Goal: Find specific page/section: Find specific page/section

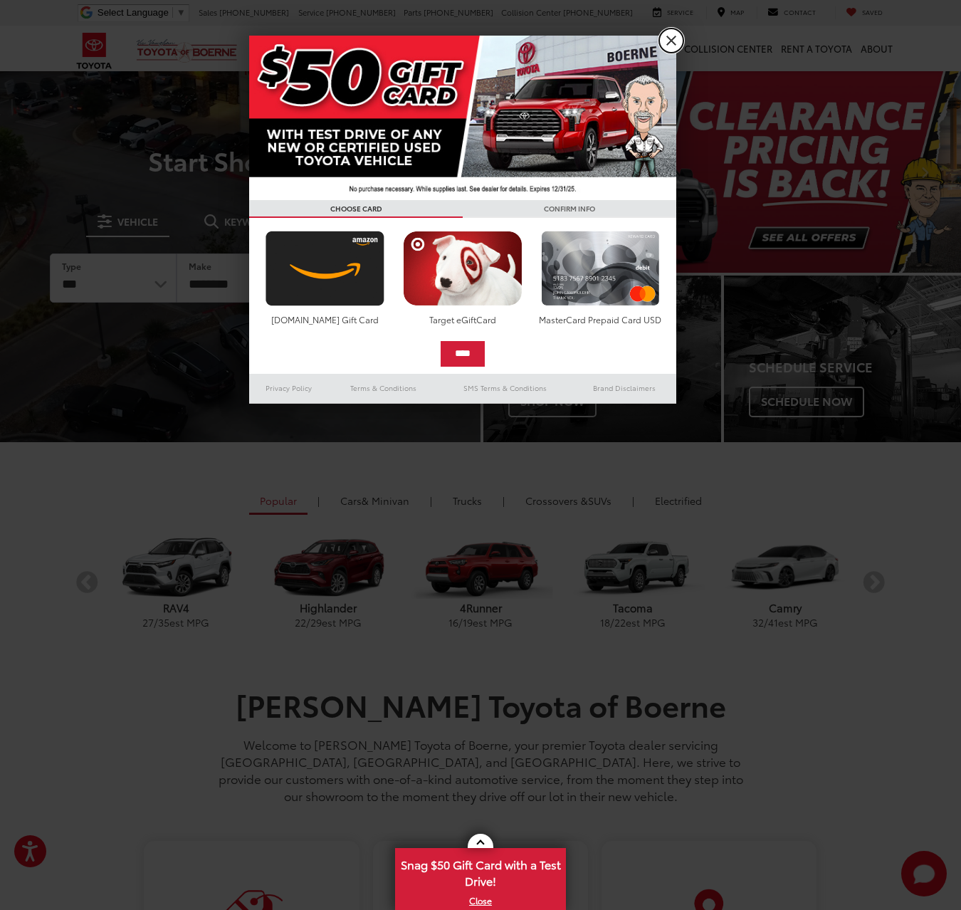
click at [673, 30] on link "X" at bounding box center [671, 40] width 24 height 24
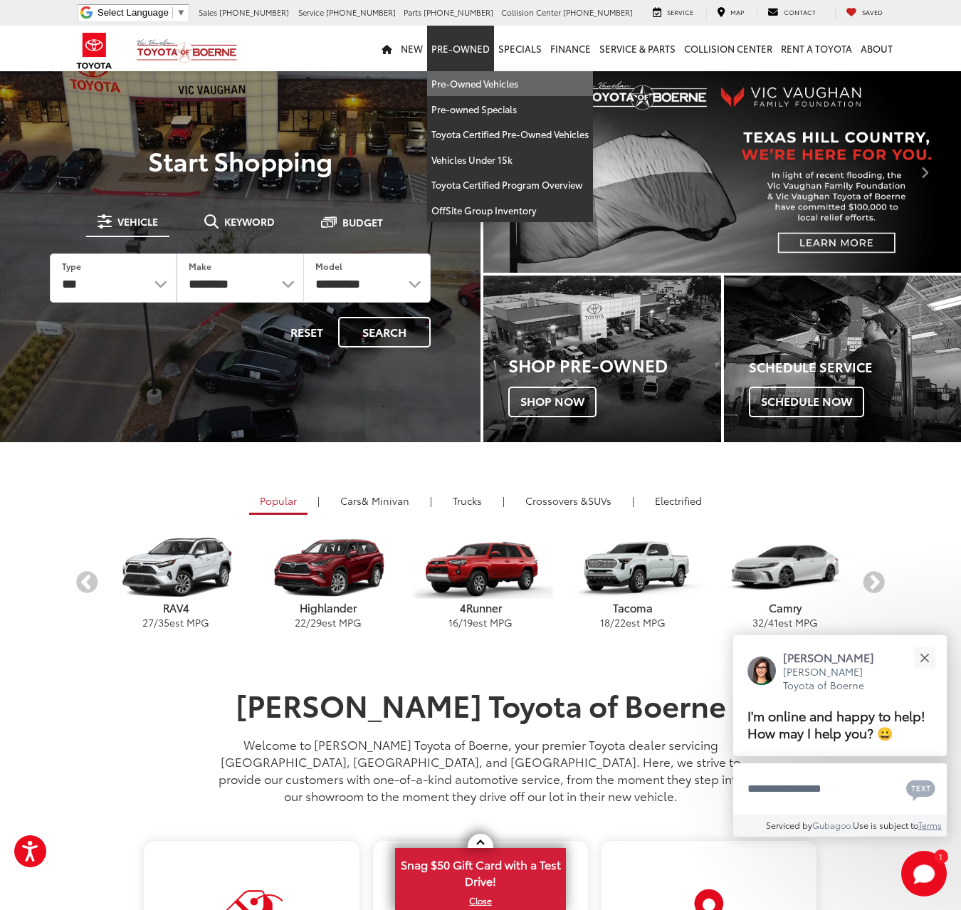
drag, startPoint x: 485, startPoint y: 58, endPoint x: 492, endPoint y: 80, distance: 22.5
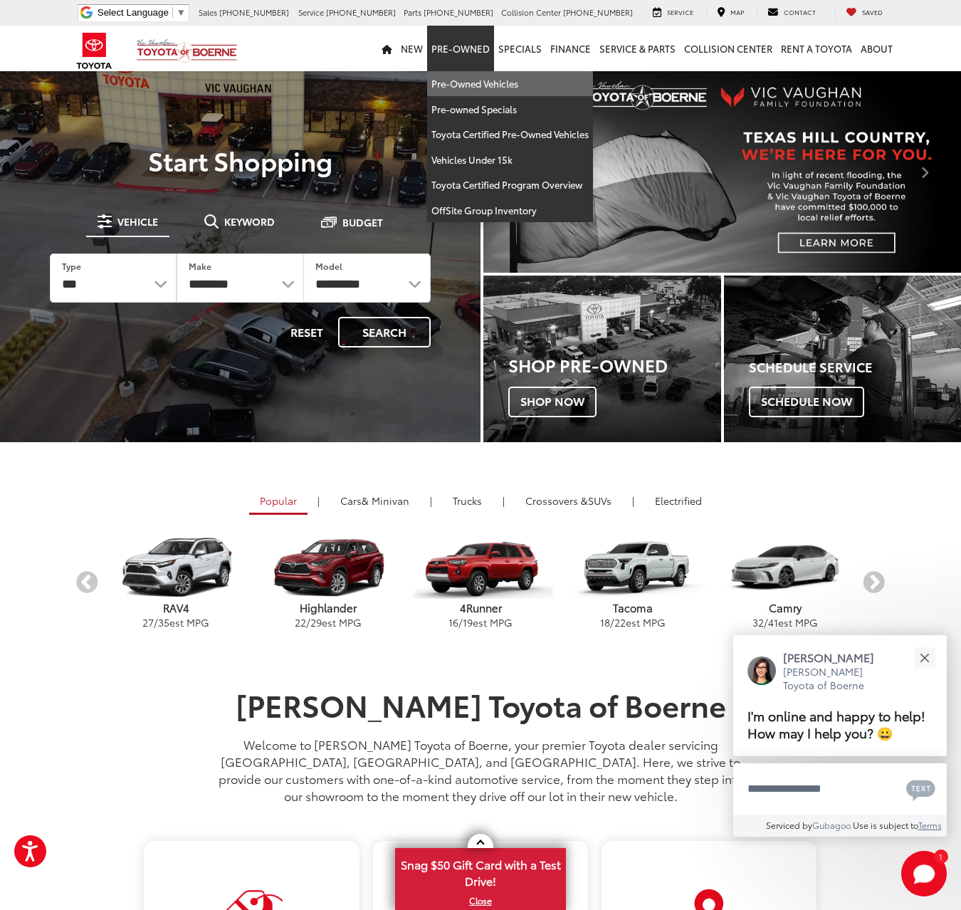
click at [492, 71] on li "Pre-Owned Pre-Owned Vehicles Pre-owned Specials Toyota Certified Pre-Owned Vehi…" at bounding box center [460, 49] width 67 height 46
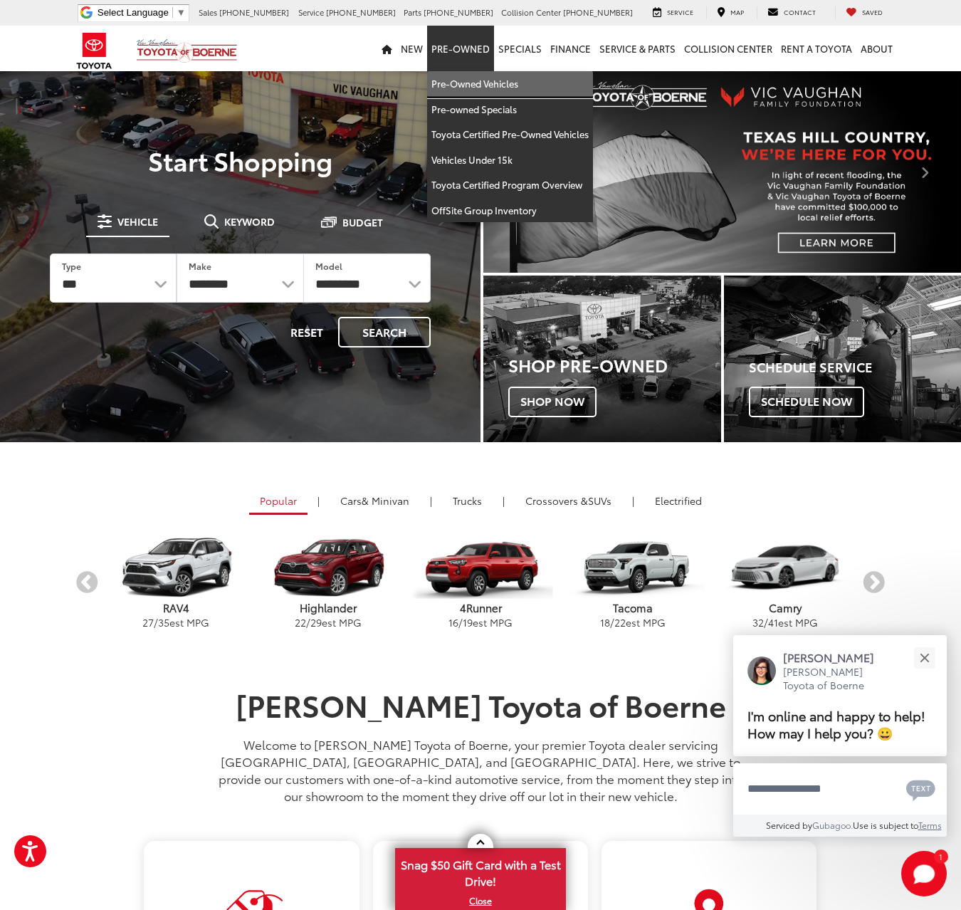
click at [489, 82] on link "Pre-Owned Vehicles" at bounding box center [510, 84] width 166 height 26
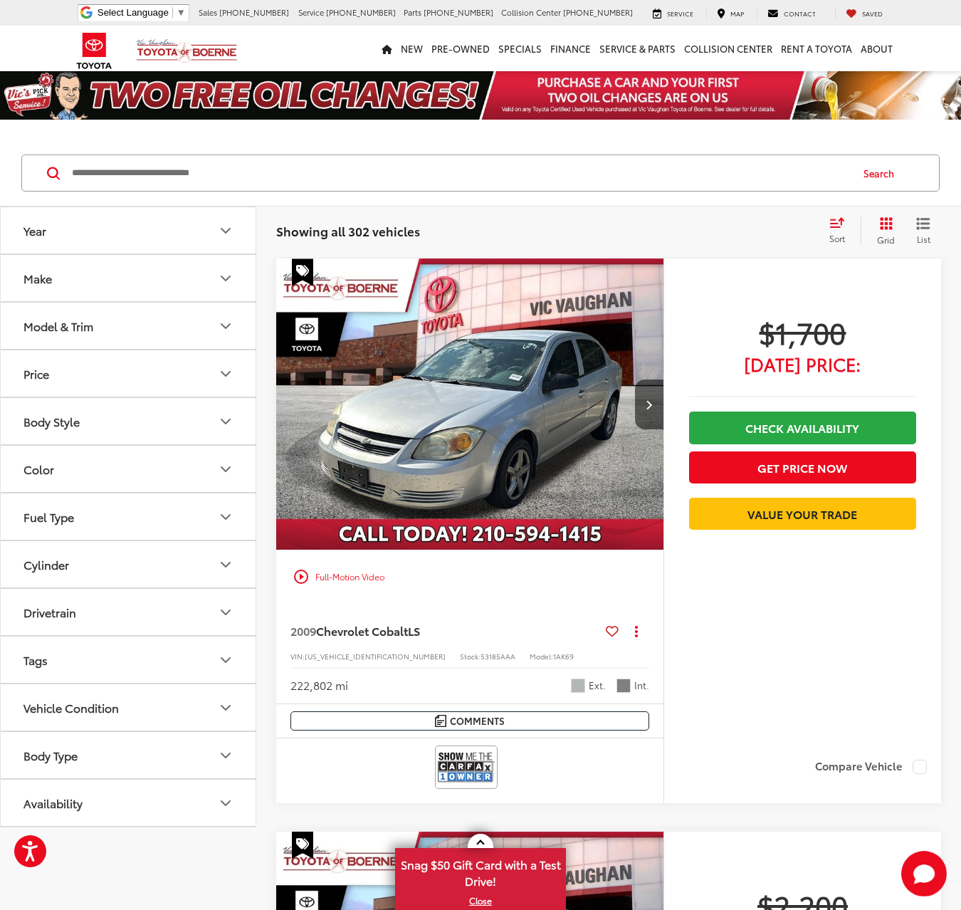
click at [197, 182] on input "Search by Make, Model, or Keyword" at bounding box center [460, 173] width 780 height 34
